Goal: Task Accomplishment & Management: Complete application form

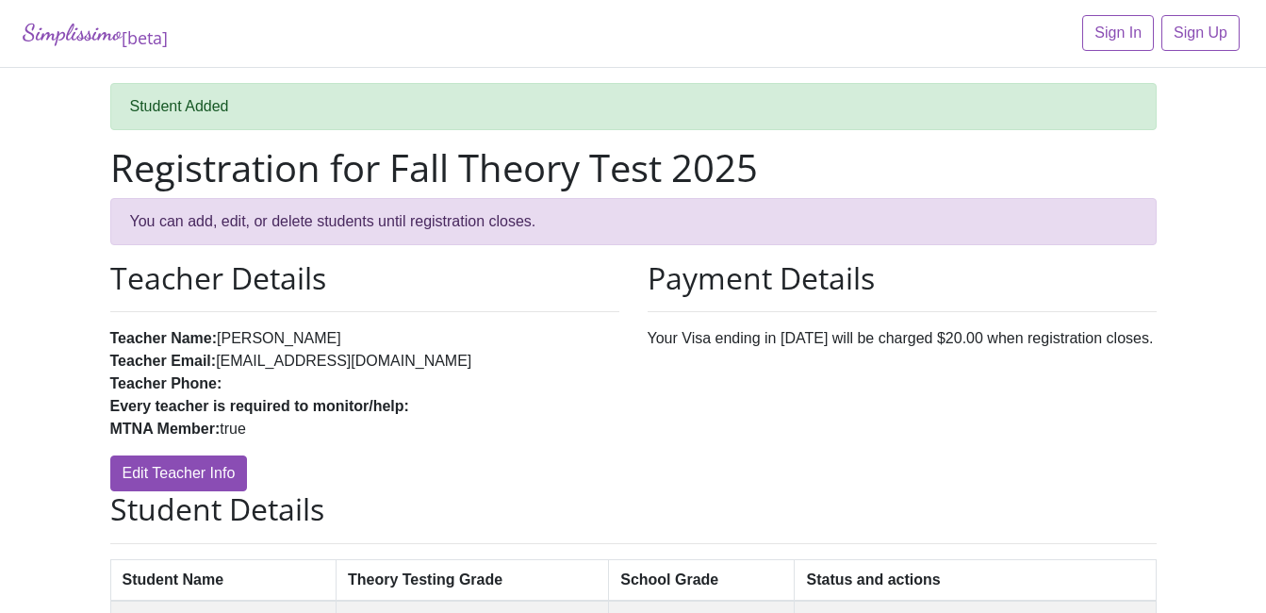
scroll to position [205, 0]
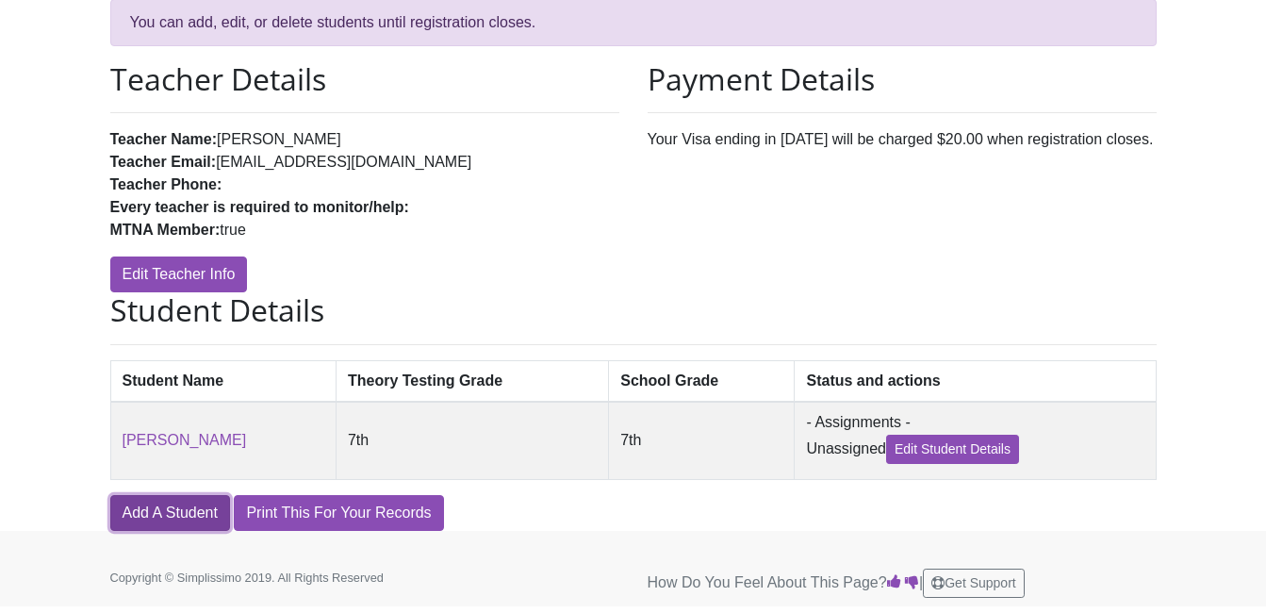
click at [158, 503] on link "Add A Student" at bounding box center [170, 513] width 120 height 36
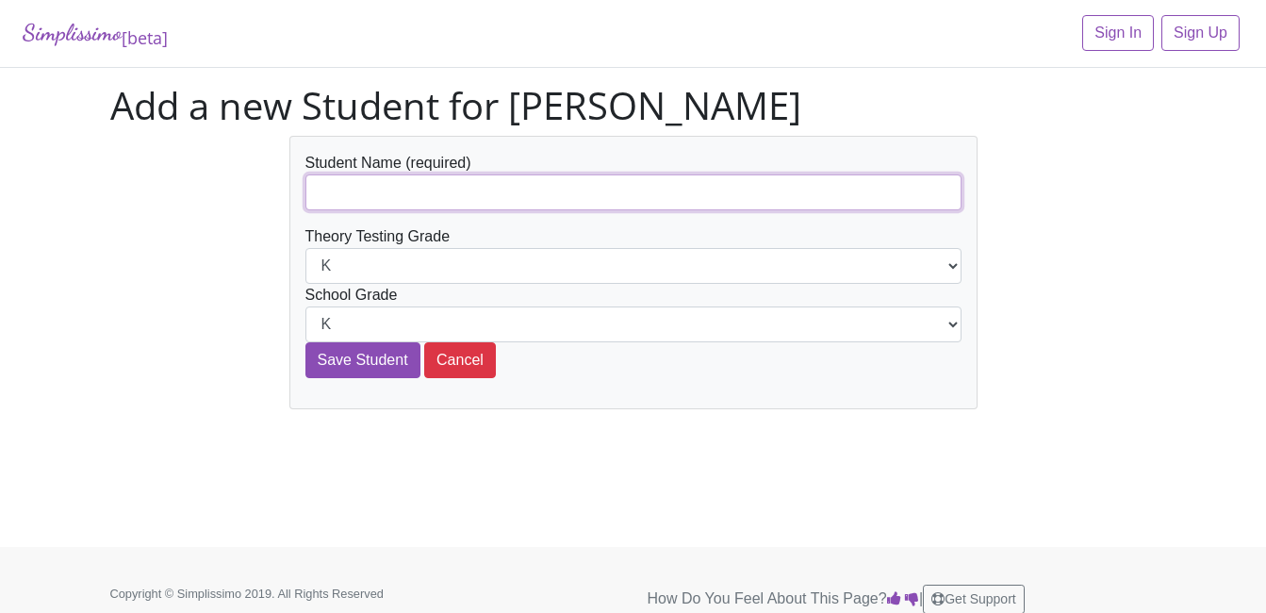
click at [389, 196] on input "text" at bounding box center [633, 192] width 656 height 36
type input "a"
type input "[PERSON_NAME]"
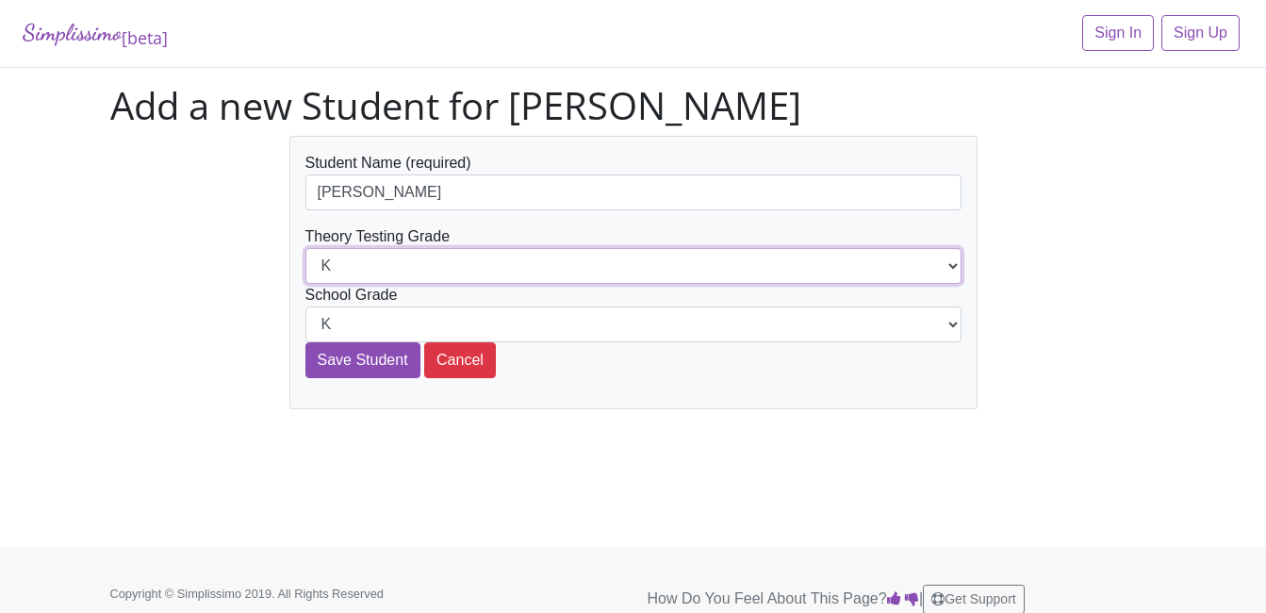
click at [440, 261] on select "K 1st 2nd 3rd 4th 5th 6th 7th 8th 9th 10th 11th 12th" at bounding box center [633, 266] width 656 height 36
select select "8th"
click at [305, 248] on select "K 1st 2nd 3rd 4th 5th 6th 7th 8th 9th 10th 11th 12th" at bounding box center [633, 266] width 656 height 36
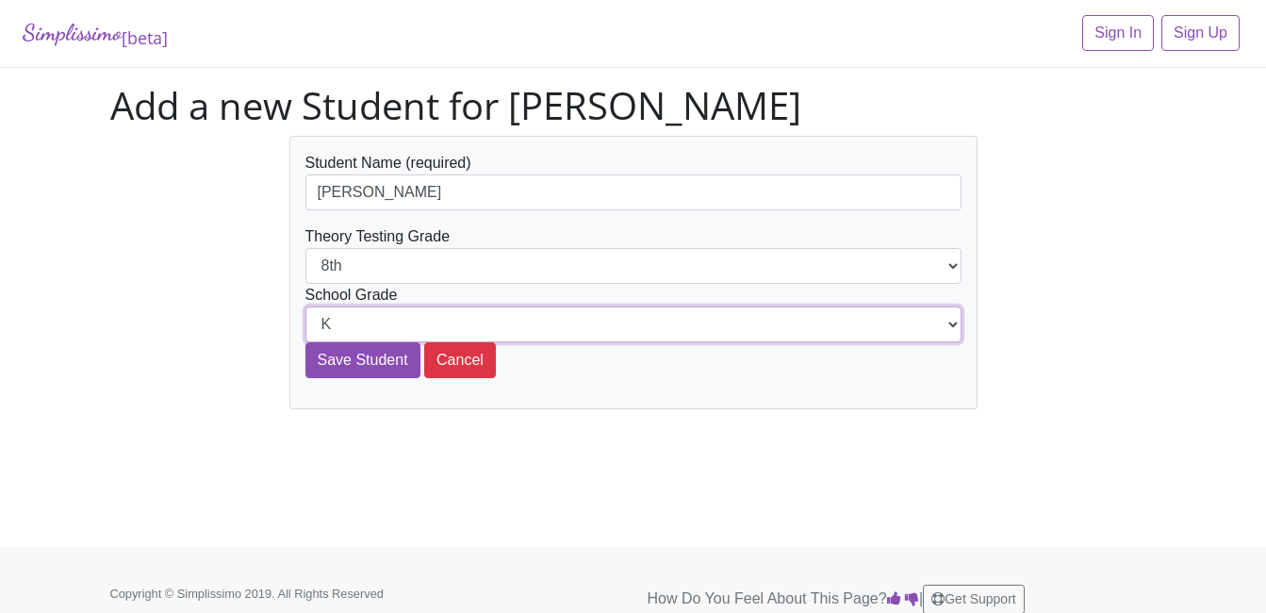
click at [402, 320] on select "K 1st 2nd 3rd 4th 5th 6th 7th 8th 9th 10th 11th 12th" at bounding box center [633, 324] width 656 height 36
select select "8th"
click at [305, 306] on select "K 1st 2nd 3rd 4th 5th 6th 7th 8th 9th 10th 11th 12th" at bounding box center [633, 324] width 656 height 36
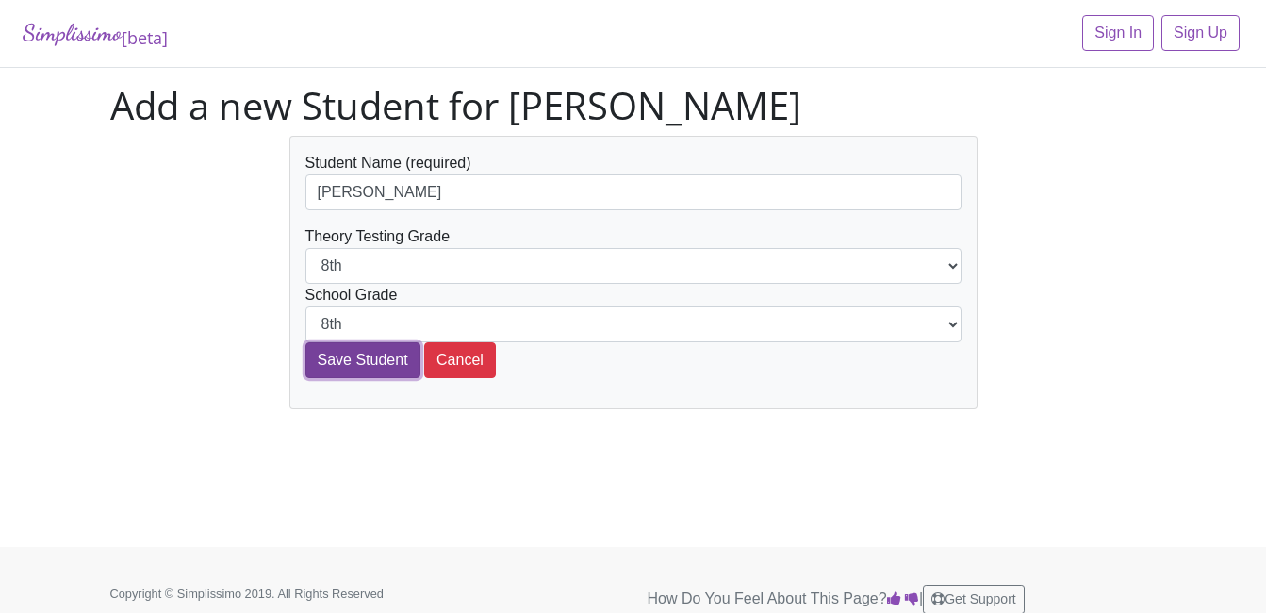
click at [370, 358] on input "Save Student" at bounding box center [362, 360] width 115 height 36
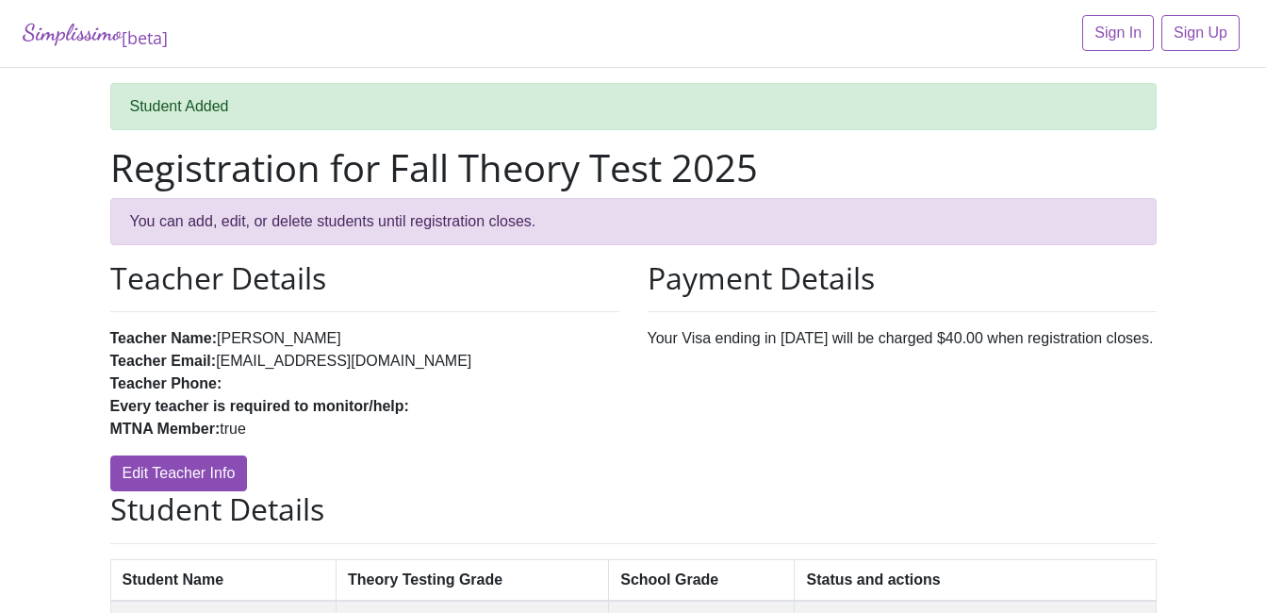
scroll to position [285, 0]
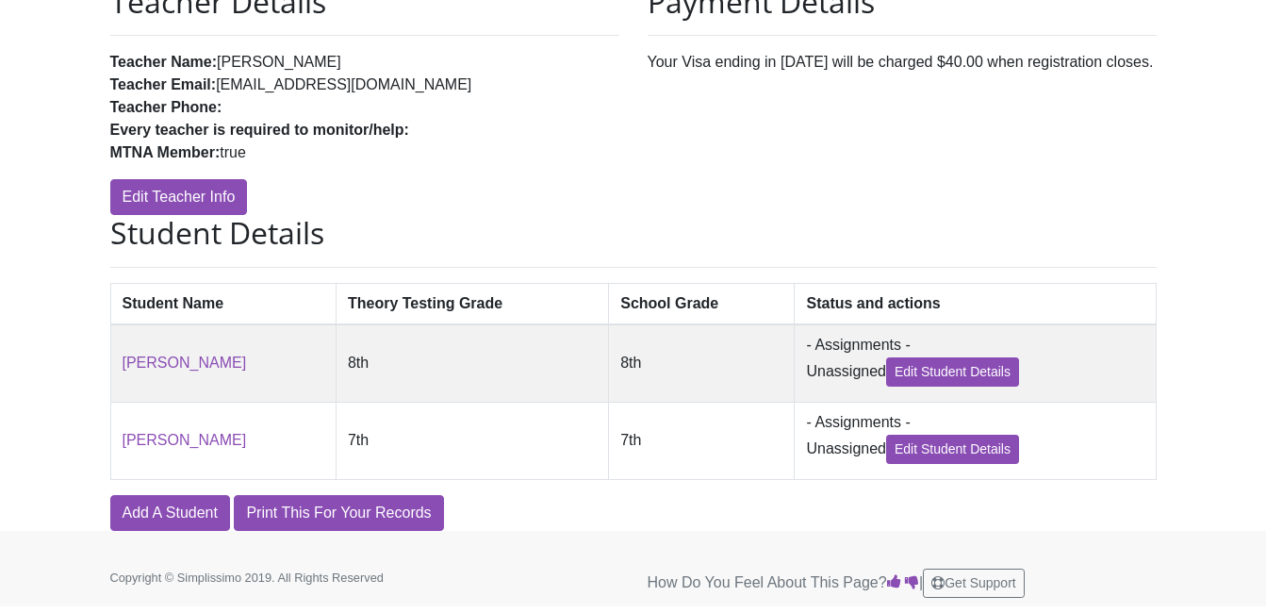
click at [86, 281] on div "Simplissimo [beta] Sign In Sign Up Student Added Registration for Fall Theory T…" at bounding box center [633, 127] width 1266 height 807
click at [173, 506] on link "Add A Student" at bounding box center [170, 513] width 120 height 36
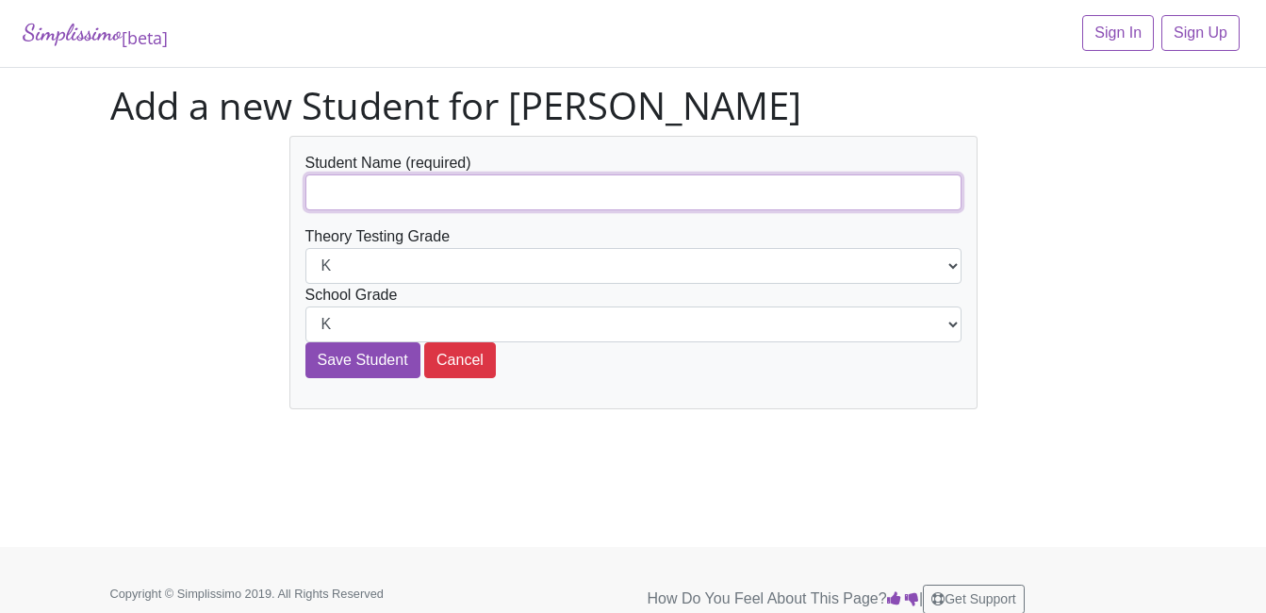
click at [426, 209] on input "text" at bounding box center [633, 192] width 656 height 36
type input "[PERSON_NAME]"
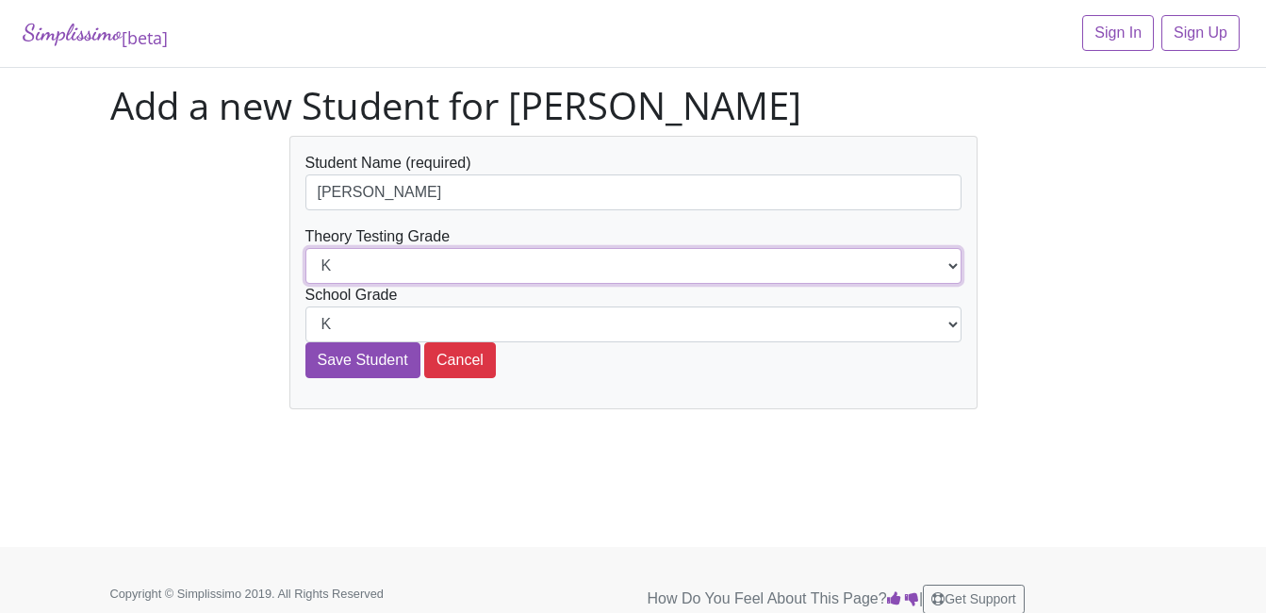
click at [385, 261] on select "K 1st 2nd 3rd 4th 5th 6th 7th 8th 9th 10th 11th 12th" at bounding box center [633, 266] width 656 height 36
select select "2nd"
click at [305, 248] on select "K 1st 2nd 3rd 4th 5th 6th 7th 8th 9th 10th 11th 12th" at bounding box center [633, 266] width 656 height 36
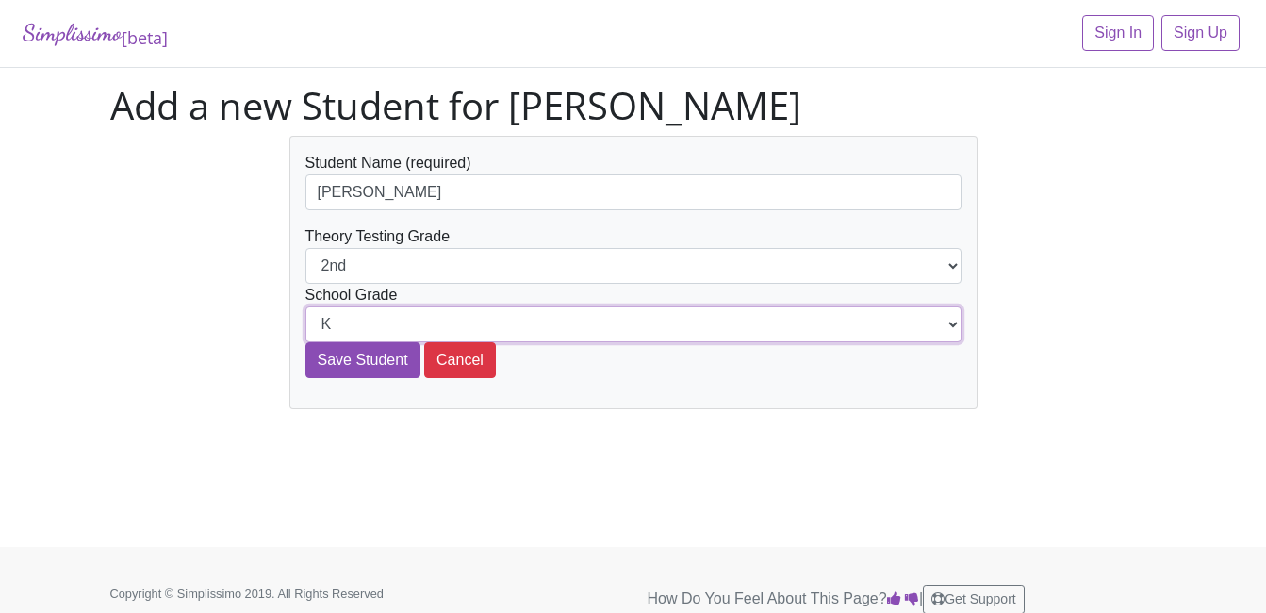
click at [390, 321] on select "K 1st 2nd 3rd 4th 5th 6th 7th 8th 9th 10th 11th 12th" at bounding box center [633, 324] width 656 height 36
select select "2nd"
click at [305, 306] on select "K 1st 2nd 3rd 4th 5th 6th 7th 8th 9th 10th 11th 12th" at bounding box center [633, 324] width 656 height 36
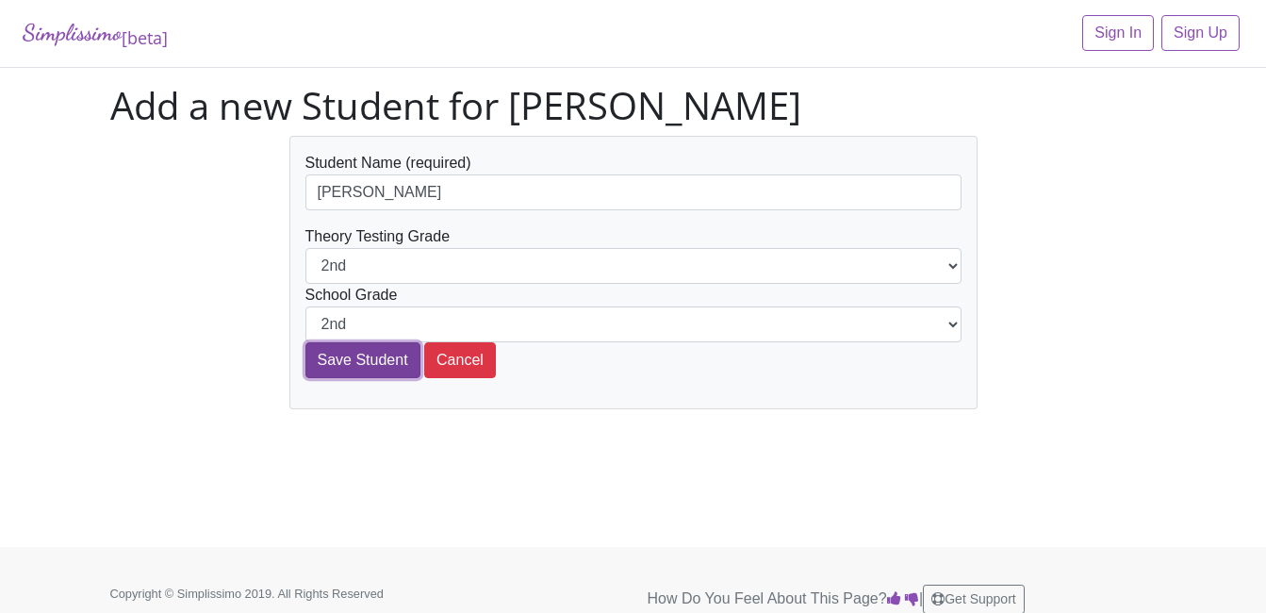
click at [357, 357] on input "Save Student" at bounding box center [362, 360] width 115 height 36
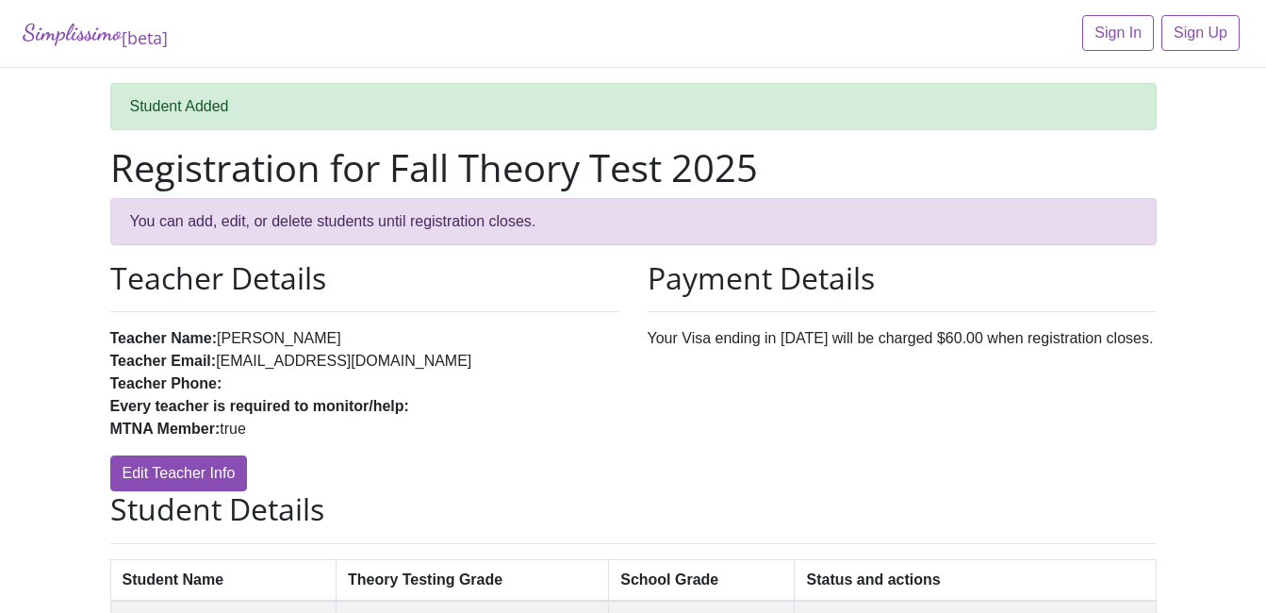
scroll to position [365, 0]
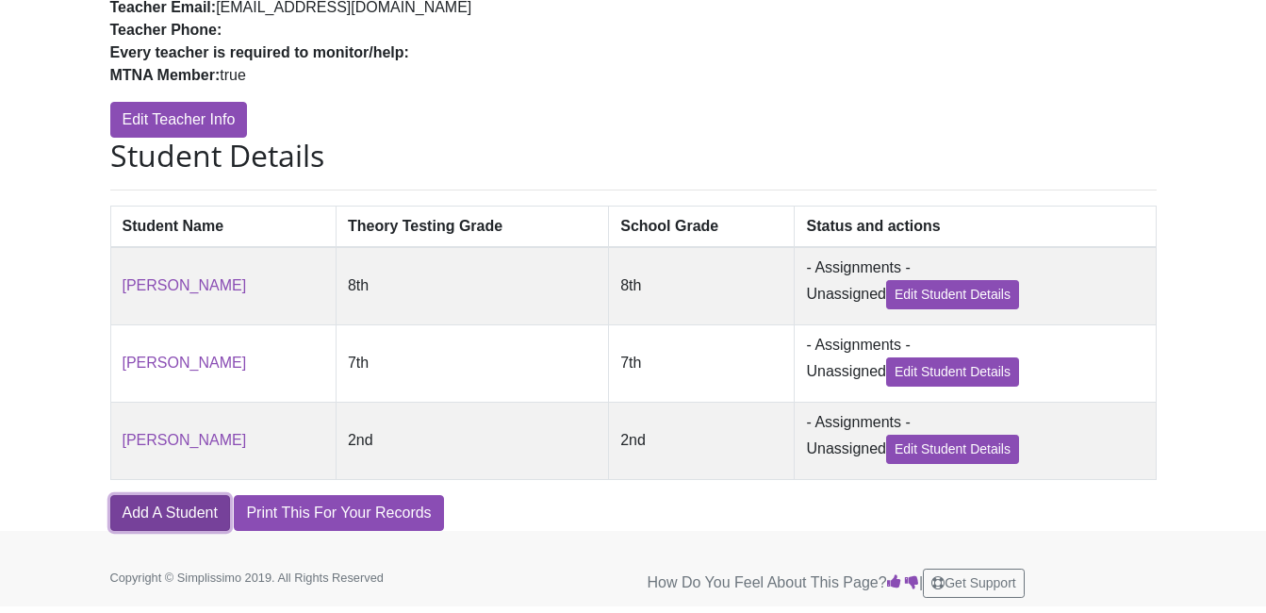
click at [173, 522] on link "Add A Student" at bounding box center [170, 513] width 120 height 36
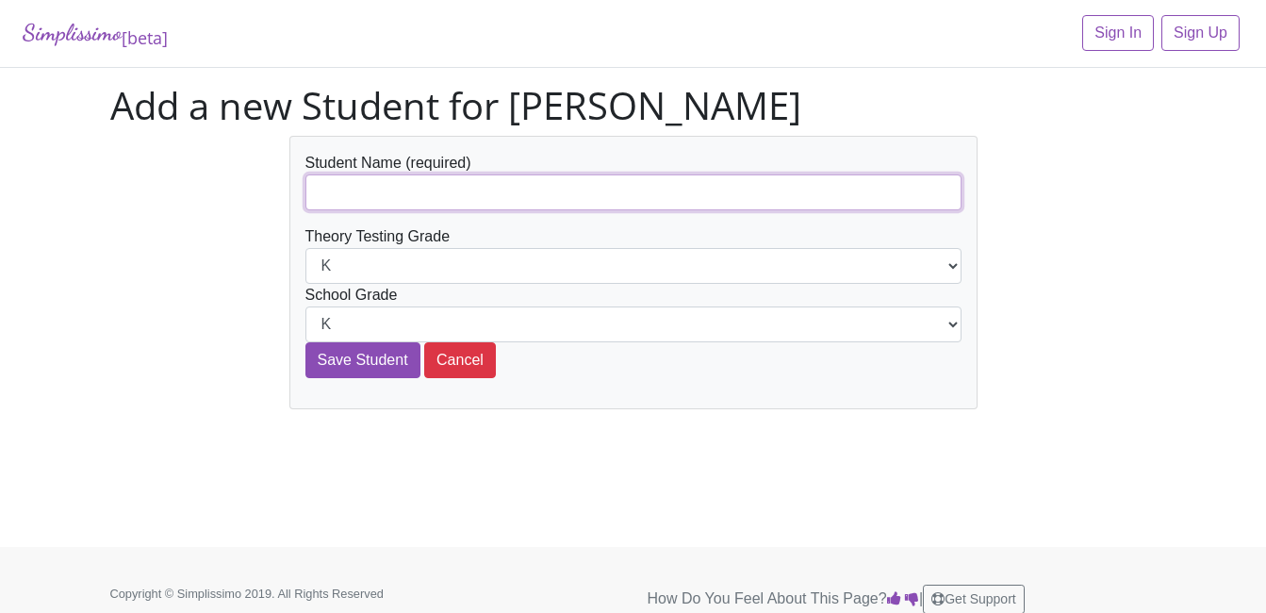
click at [380, 196] on input "text" at bounding box center [633, 192] width 656 height 36
type input "[PERSON_NAME]"
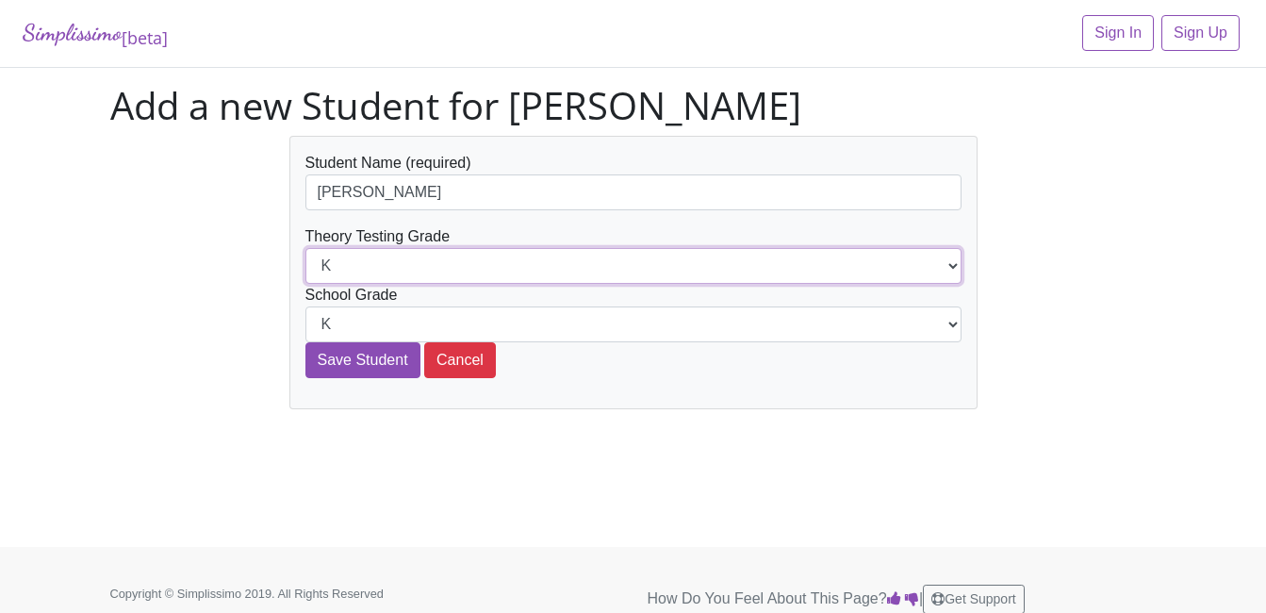
click at [377, 263] on select "K 1st 2nd 3rd 4th 5th 6th 7th 8th 9th 10th 11th 12th" at bounding box center [633, 266] width 656 height 36
select select "3rd"
click at [305, 248] on select "K 1st 2nd 3rd 4th 5th 6th 7th 8th 9th 10th 11th 12th" at bounding box center [633, 266] width 656 height 36
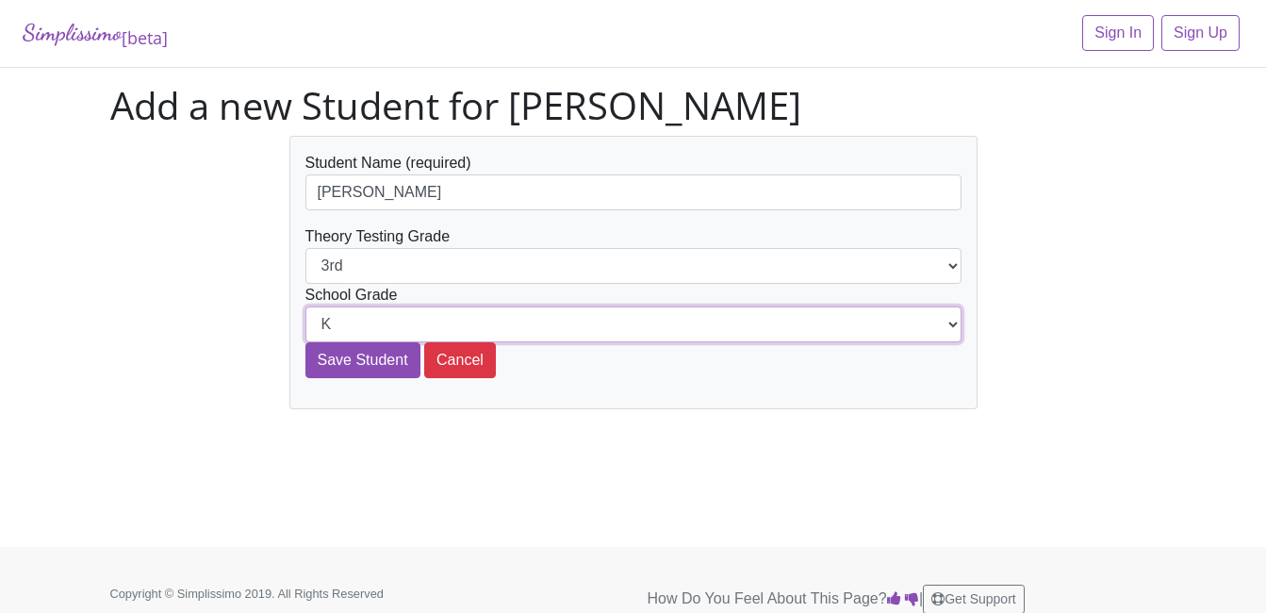
click at [366, 323] on select "K 1st 2nd 3rd 4th 5th 6th 7th 8th 9th 10th 11th 12th" at bounding box center [633, 324] width 656 height 36
select select "3rd"
click at [305, 306] on select "K 1st 2nd 3rd 4th 5th 6th 7th 8th 9th 10th 11th 12th" at bounding box center [633, 324] width 656 height 36
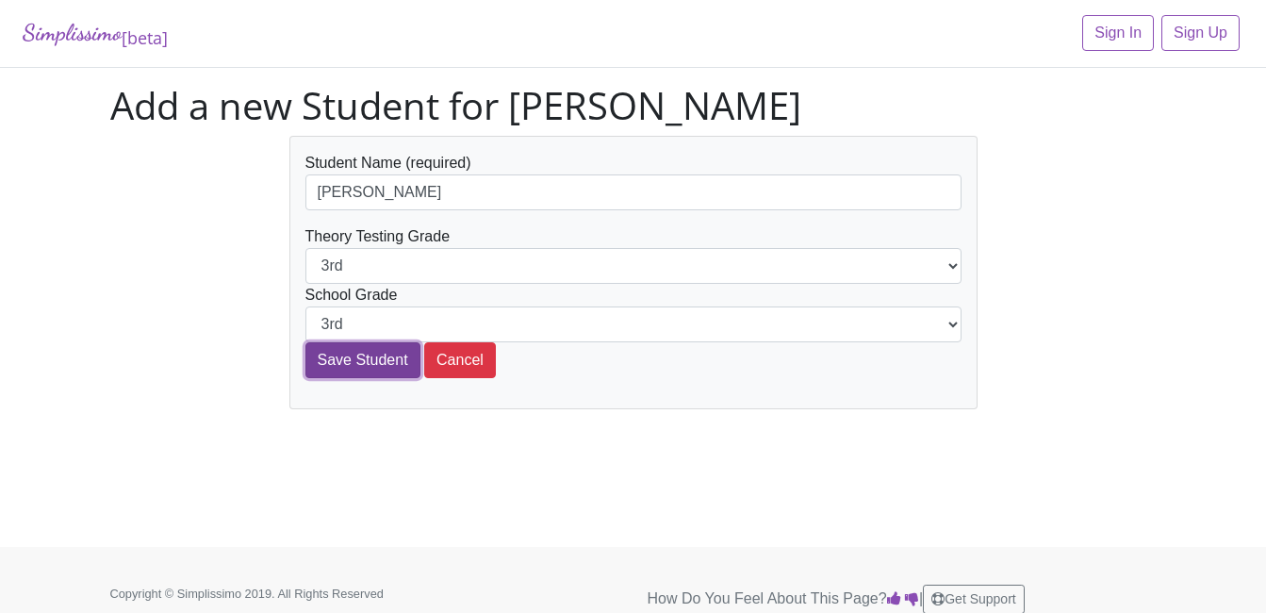
click at [365, 367] on input "Save Student" at bounding box center [362, 360] width 115 height 36
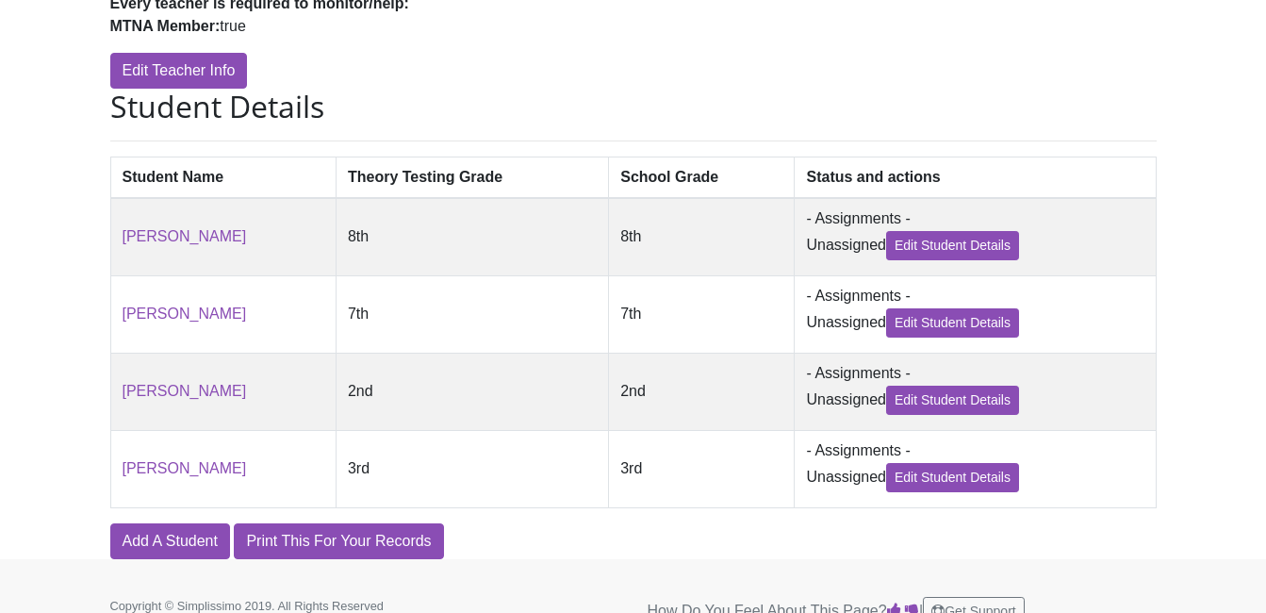
scroll to position [404, 0]
